Goal: Task Accomplishment & Management: Manage account settings

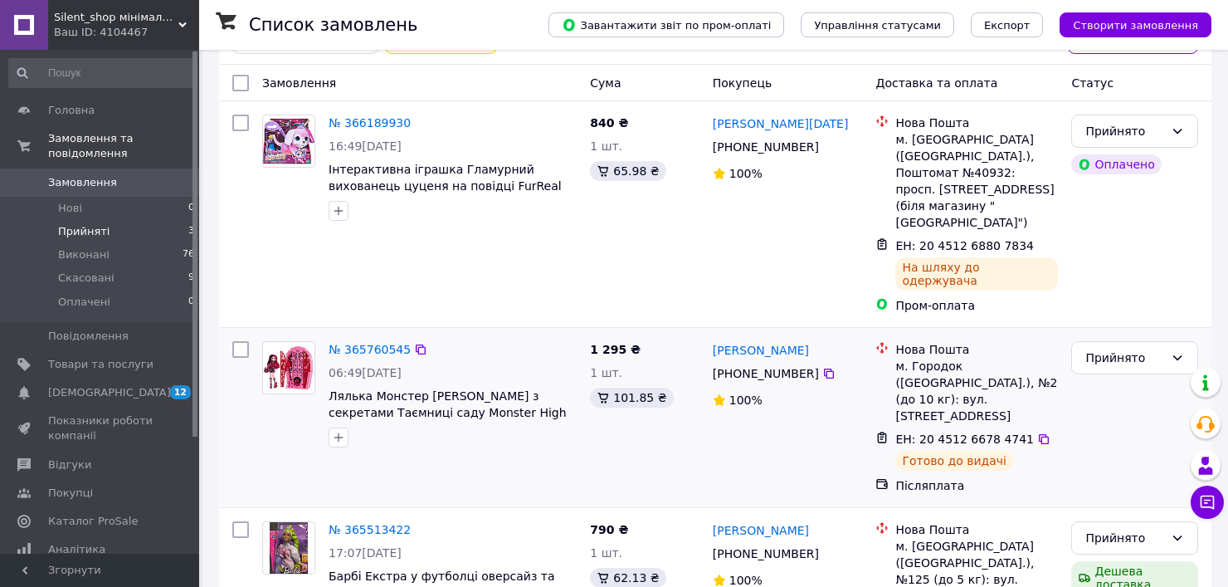
scroll to position [148, 0]
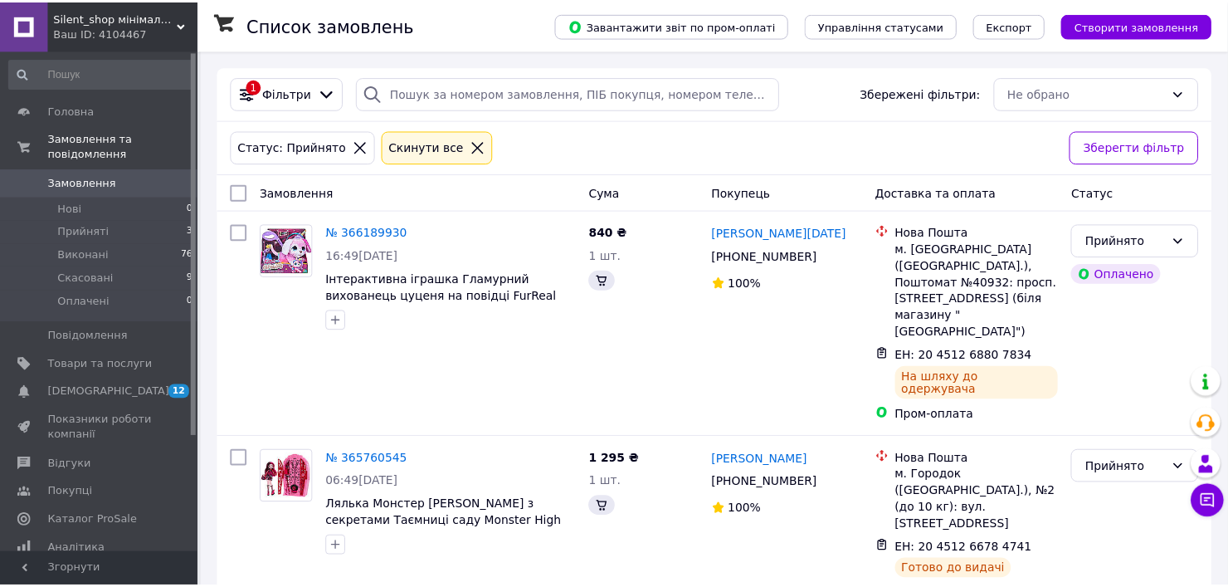
scroll to position [146, 0]
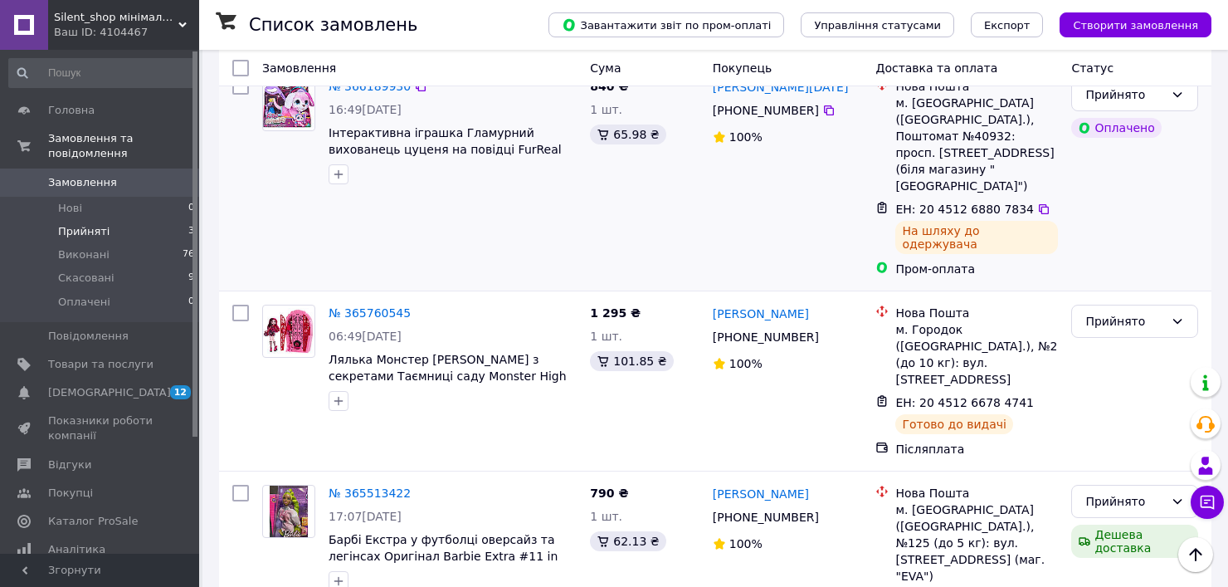
click at [480, 219] on div "№ 366189930 16:49, 11.10.2025 Інтерактивна іграшка Гламурний вихованець цуценя …" at bounding box center [420, 177] width 328 height 212
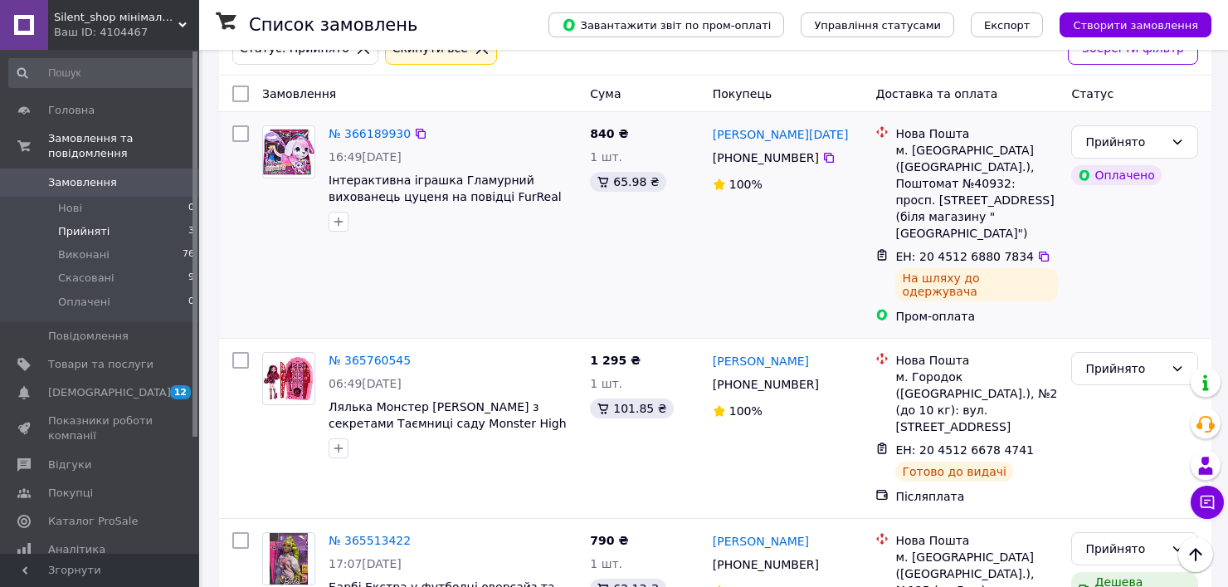
scroll to position [0, 0]
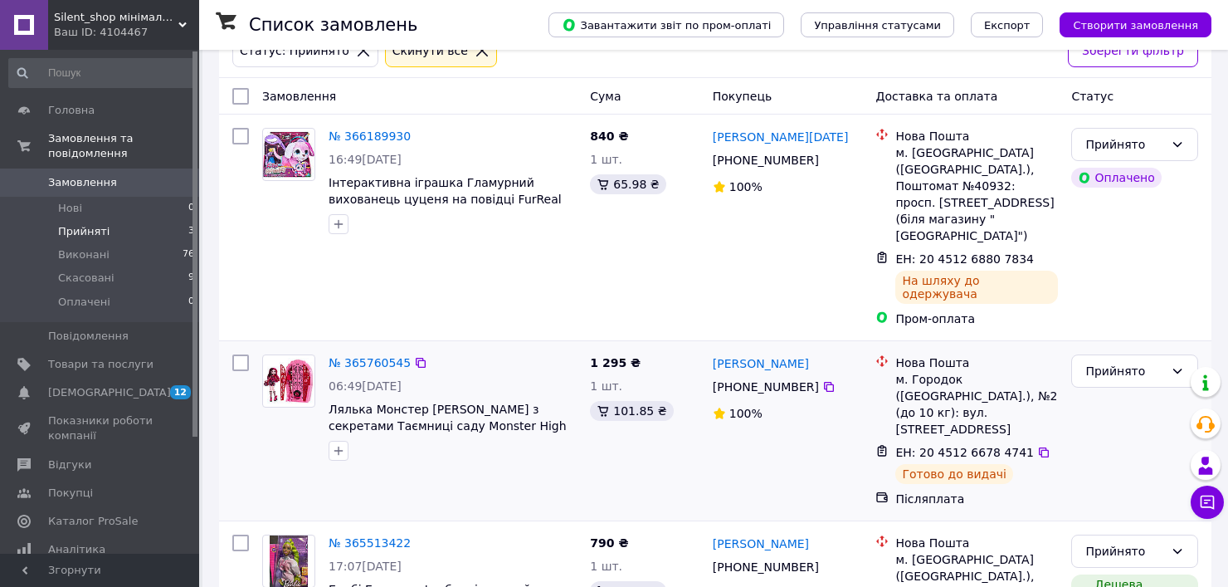
scroll to position [148, 0]
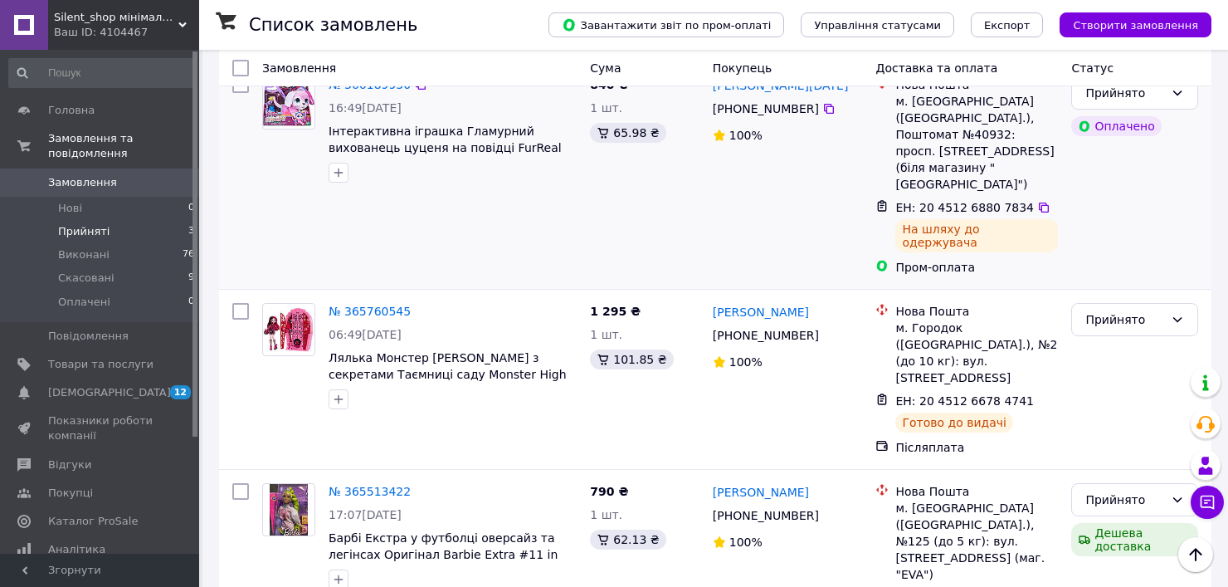
click at [227, 310] on div at bounding box center [241, 379] width 30 height 166
click at [81, 457] on span "Відгуки" at bounding box center [69, 464] width 43 height 15
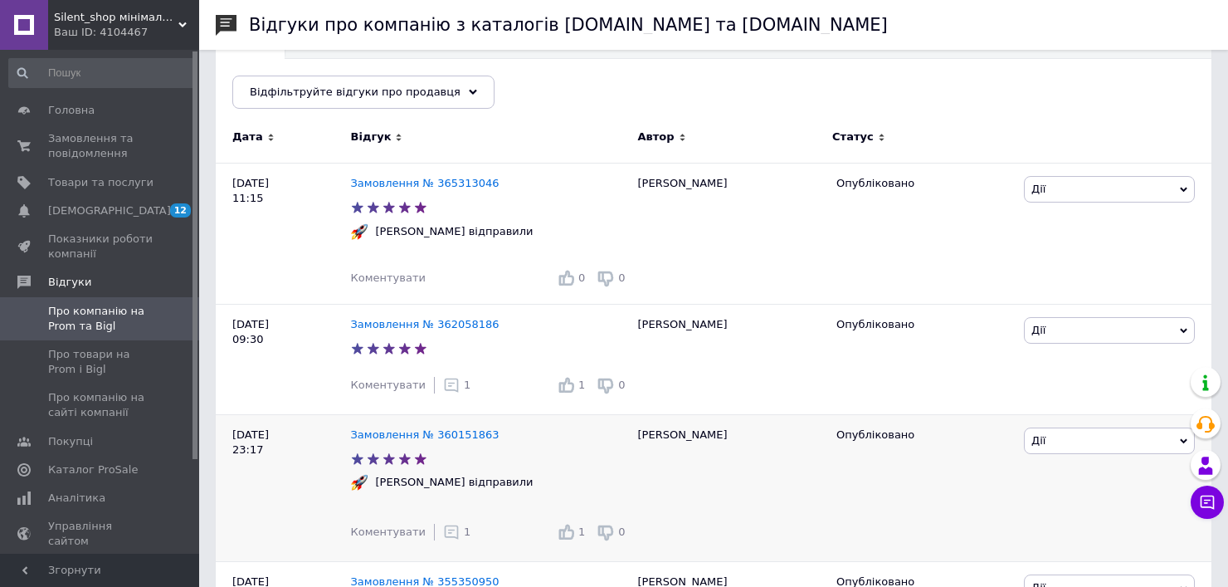
scroll to position [249, 0]
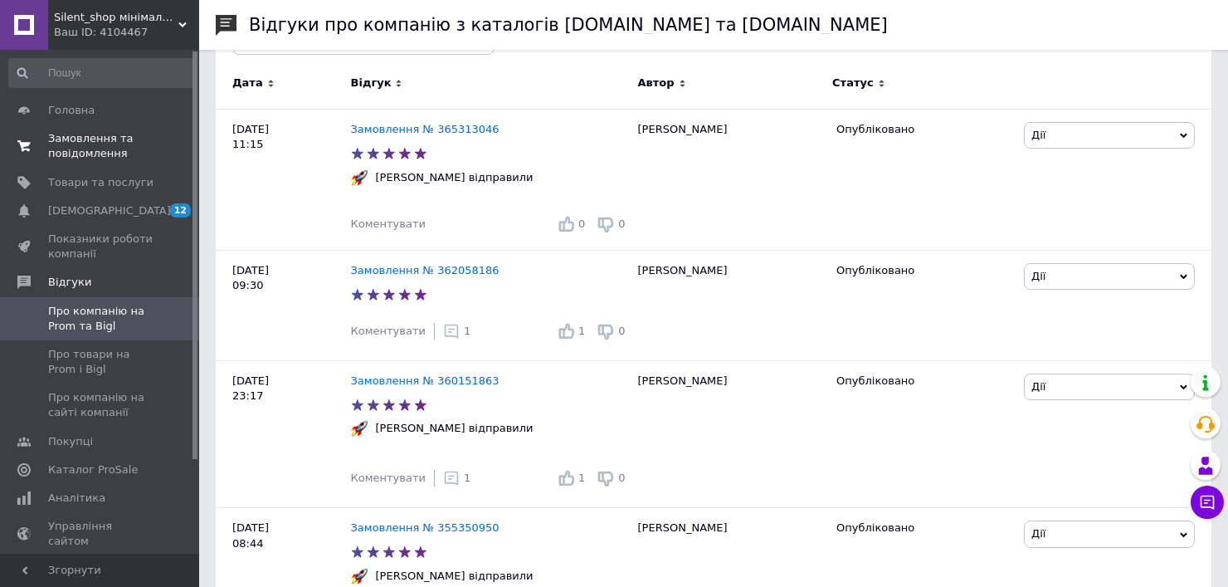
click at [95, 144] on span "Замовлення та повідомлення" at bounding box center [100, 146] width 105 height 30
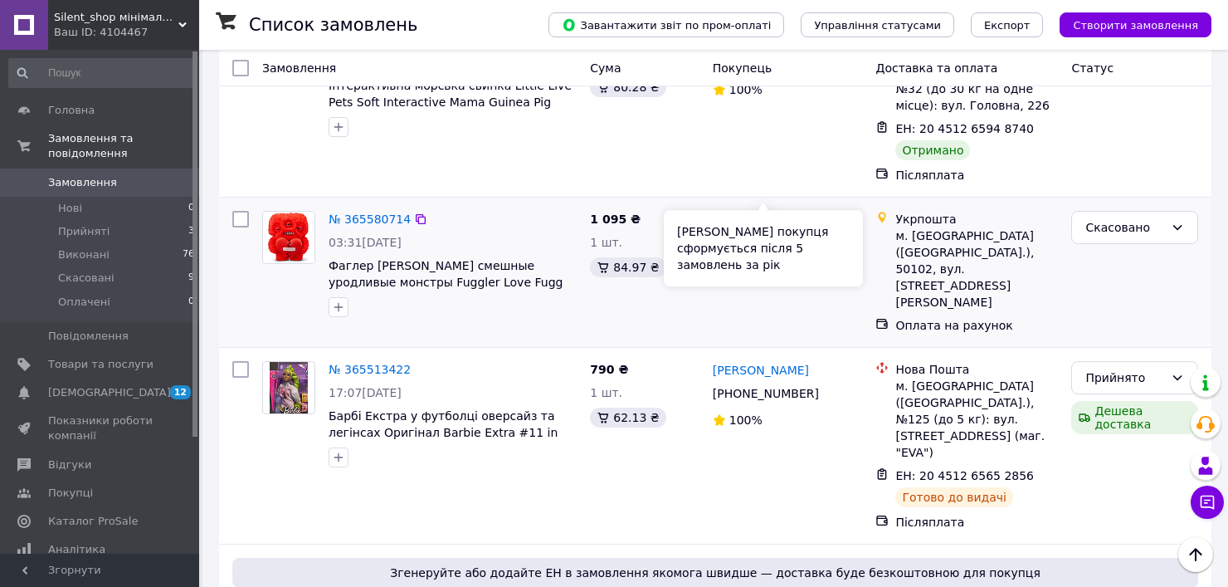
scroll to position [581, 0]
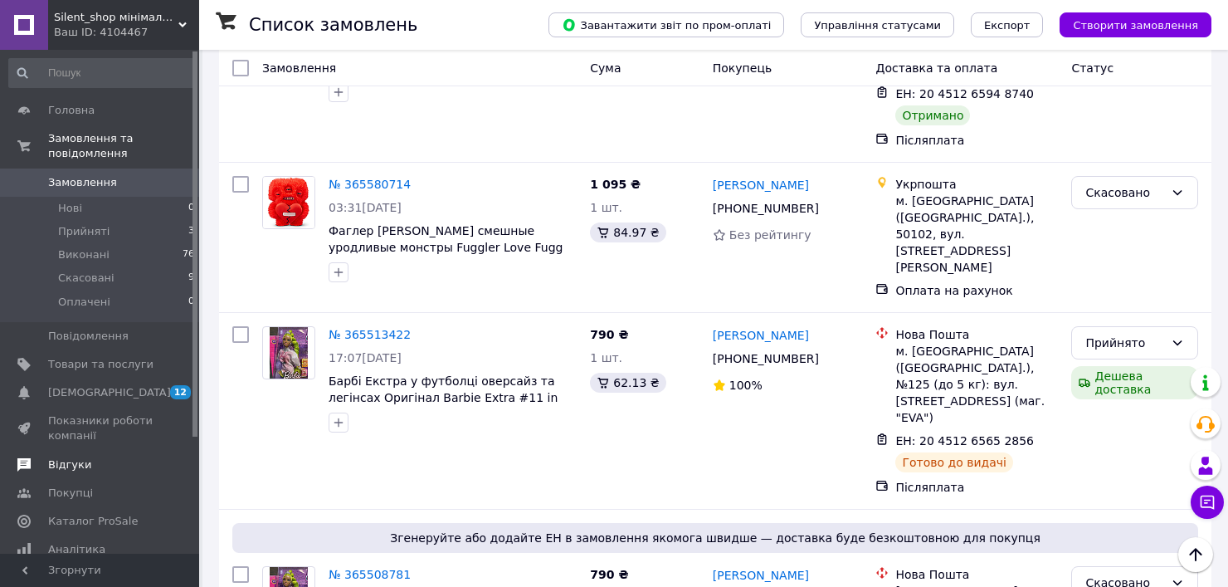
click at [72, 457] on span "Відгуки" at bounding box center [69, 464] width 43 height 15
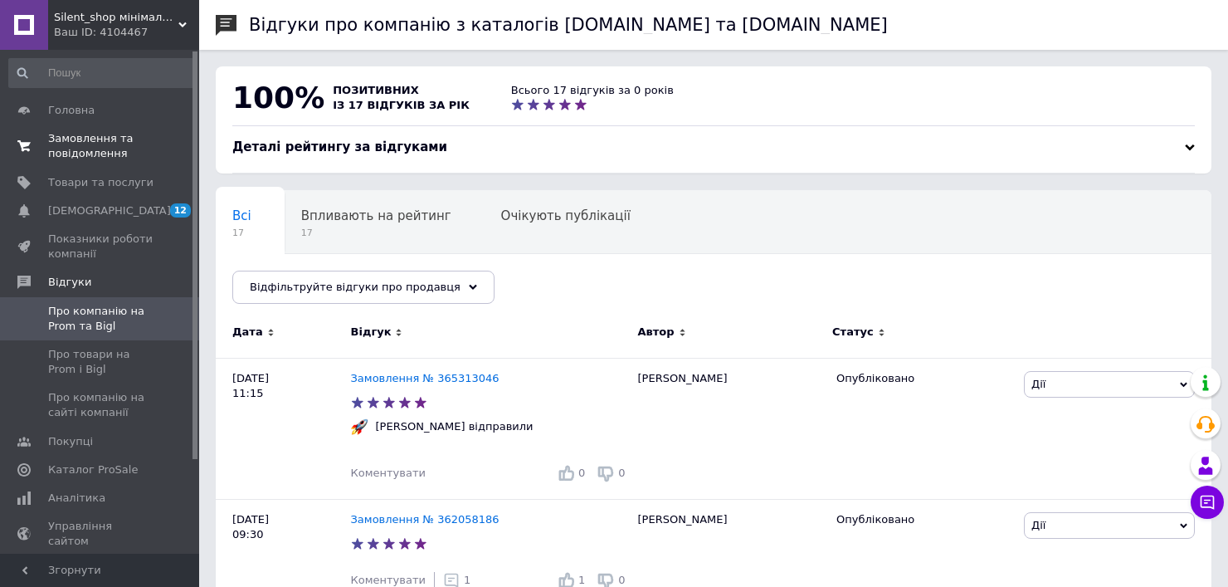
click at [93, 136] on span "Замовлення та повідомлення" at bounding box center [100, 146] width 105 height 30
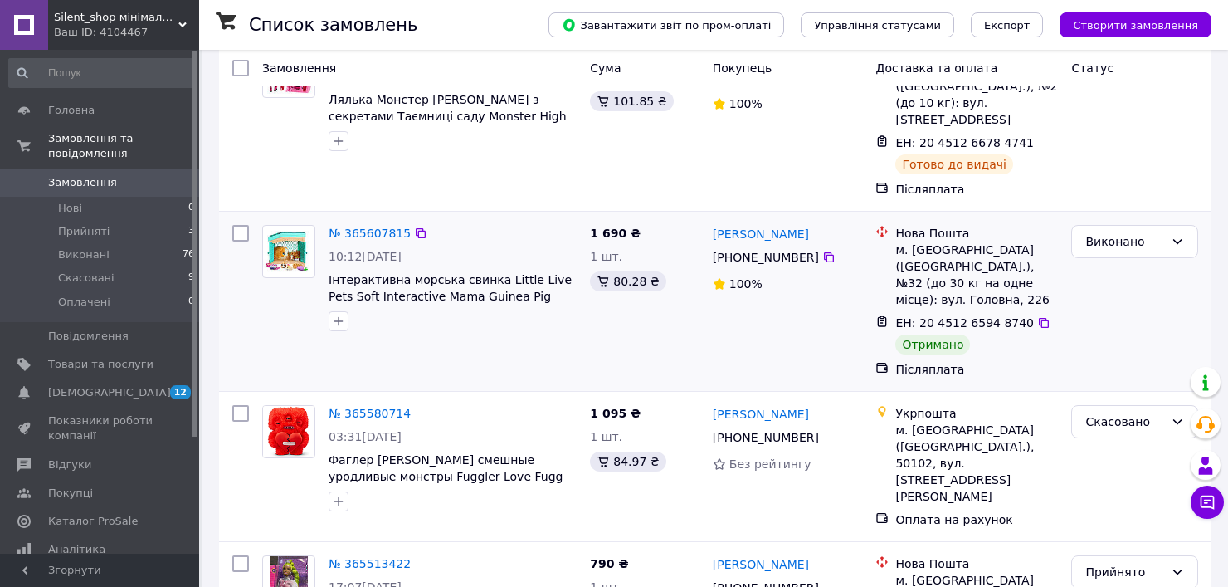
scroll to position [415, 0]
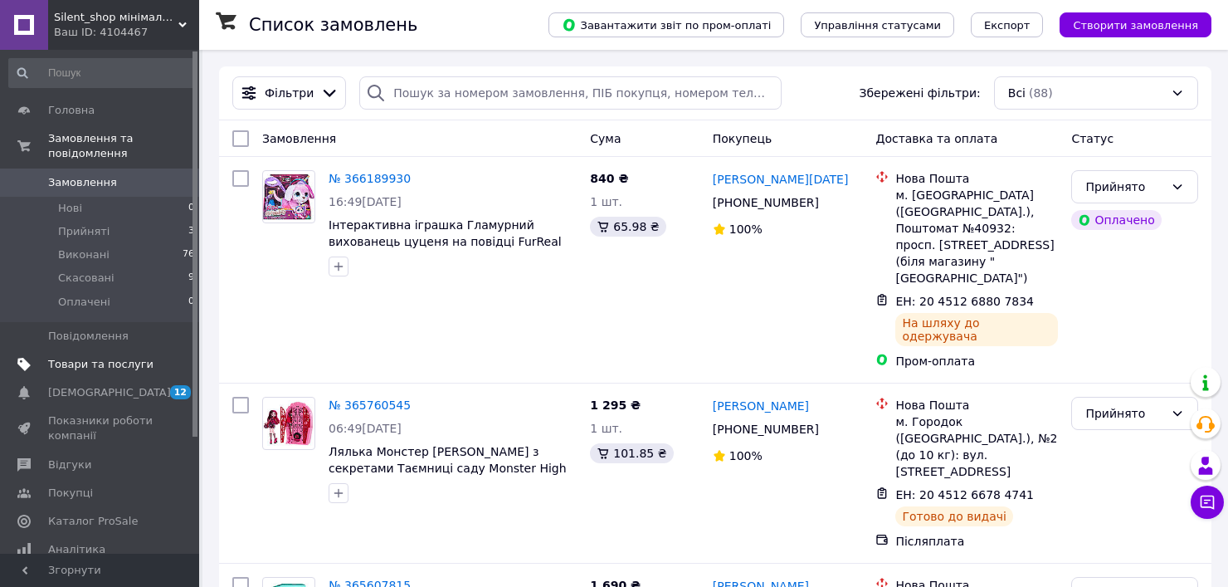
click at [110, 358] on link "Товари та послуги" at bounding box center [102, 364] width 204 height 28
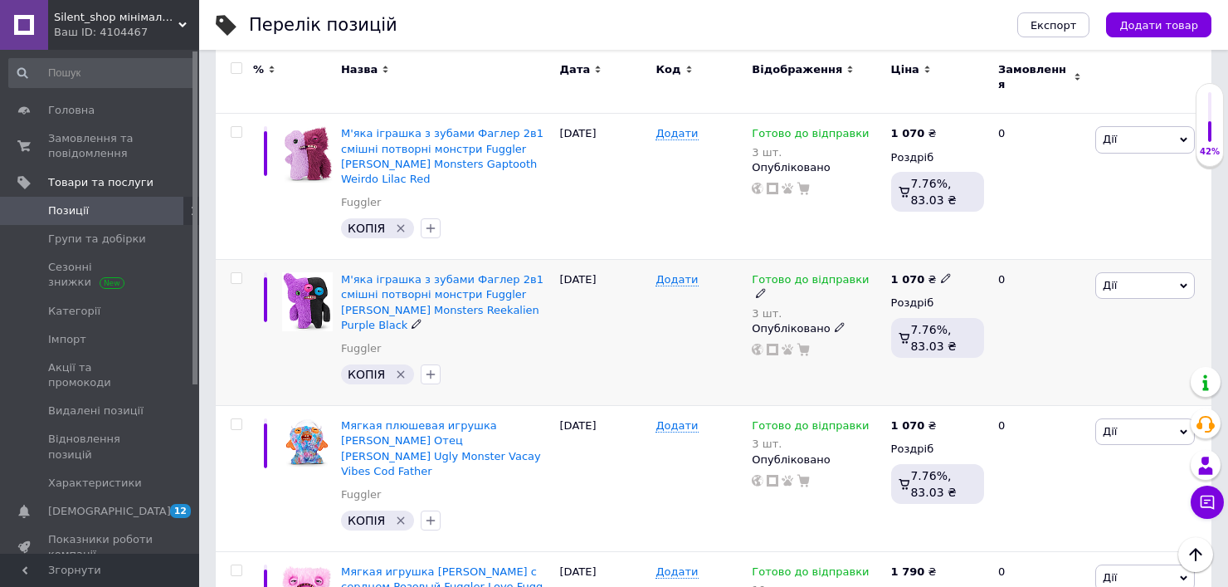
scroll to position [3235, 0]
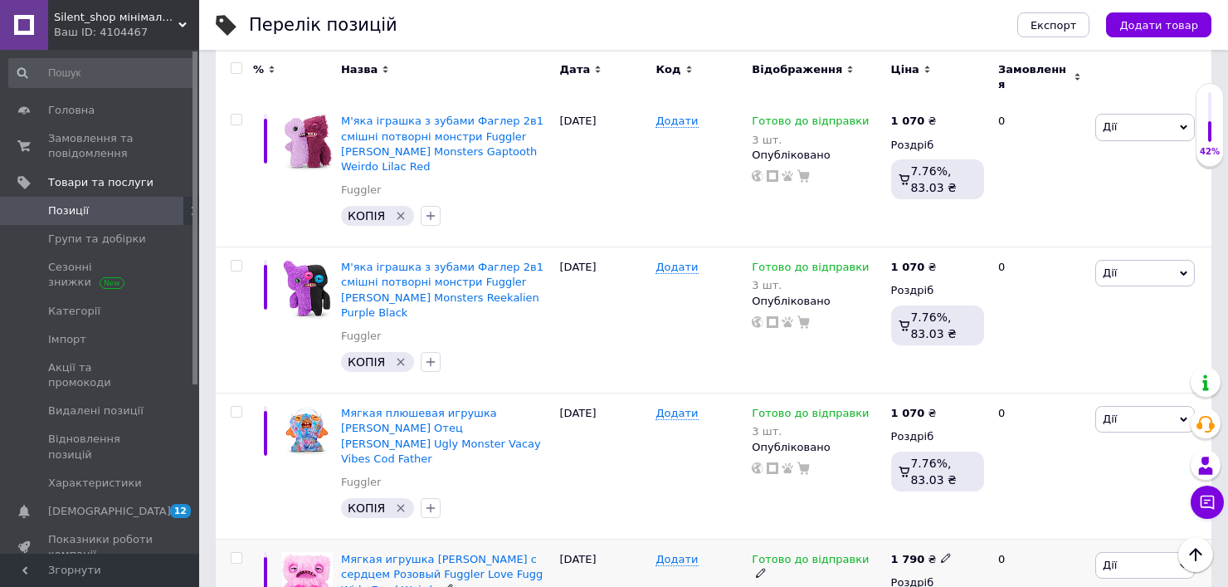
click at [941, 553] on icon at bounding box center [946, 558] width 10 height 10
click at [972, 523] on input "1790" at bounding box center [1020, 539] width 126 height 33
type input "1590"
drag, startPoint x: 376, startPoint y: 380, endPoint x: 423, endPoint y: 356, distance: 53.1
click at [423, 552] on div "Мягкая игрушка Фуглер с сердцем Розовый Fuggler Love Fugg Wide Eyed Weirdo" at bounding box center [446, 575] width 211 height 46
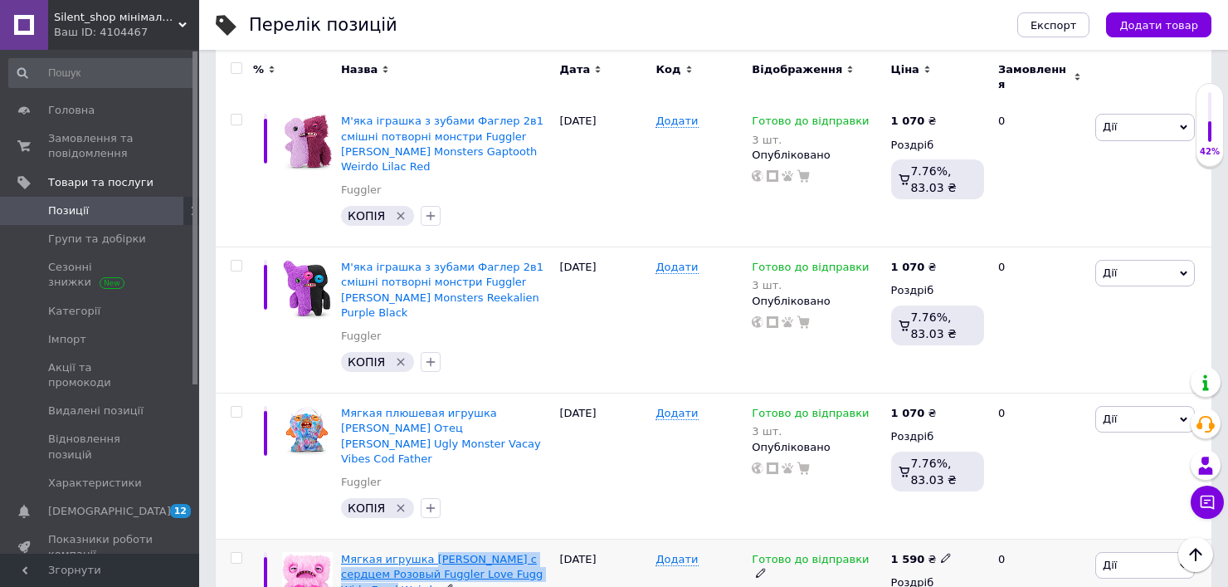
drag, startPoint x: 461, startPoint y: 360, endPoint x: 360, endPoint y: 367, distance: 101.4
